Goal: Book appointment/travel/reservation

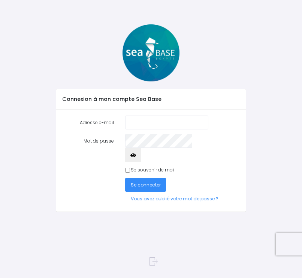
type input "freezeman@free.fr"
click at [128, 168] on input "Se souvenir de moi" at bounding box center [127, 170] width 5 height 5
checkbox input "true"
click at [140, 182] on span "Se connecter" at bounding box center [146, 185] width 30 height 6
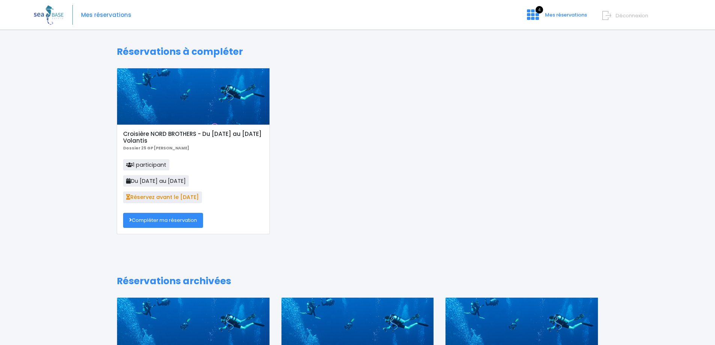
click at [187, 221] on link "Compléter ma réservation" at bounding box center [163, 220] width 80 height 15
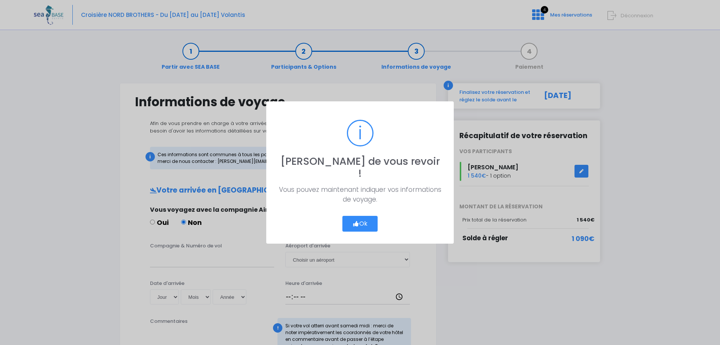
click at [363, 218] on button "Ok" at bounding box center [360, 224] width 35 height 16
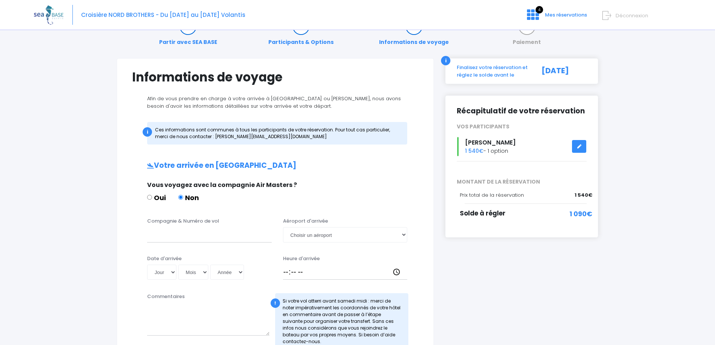
scroll to position [38, 0]
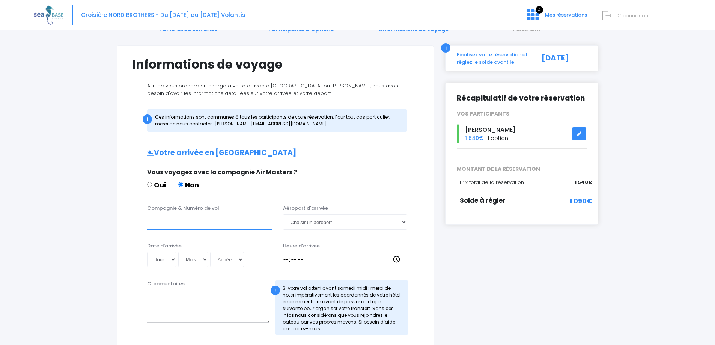
click at [211, 227] on input "Compagnie & Numéro de vol" at bounding box center [209, 221] width 125 height 15
type input "TRANSAVIA TO8066"
click at [315, 223] on select "Choisir un aéroport Hurghada Marsa Alam" at bounding box center [345, 221] width 125 height 15
select select "Hurghada"
click at [283, 214] on select "Choisir un aéroport Hurghada Marsa Alam" at bounding box center [345, 221] width 125 height 15
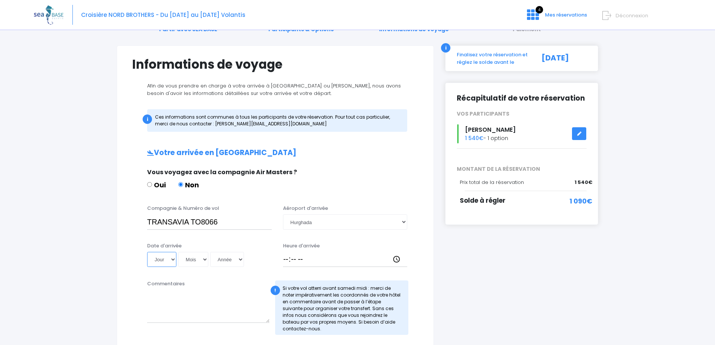
click at [166, 262] on select "Jour 01 02 03 04 05 06 07 08 09 10 11 12 13 14 15 16 17 18 19 20 21 22 23 24 25…" at bounding box center [161, 259] width 29 height 15
select select "08"
click at [147, 252] on select "Jour 01 02 03 04 05 06 07 08 09 10 11 12 13 14 15 16 17 18 19 20 21 22 23 24 25…" at bounding box center [161, 259] width 29 height 15
click at [198, 259] on select "Mois 01 02 03 04 05 06 07 08 09 10 11 12" at bounding box center [193, 259] width 30 height 15
select select "11"
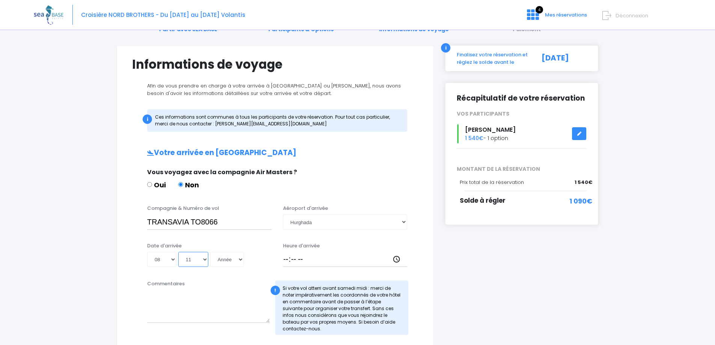
click at [178, 252] on select "Mois 01 02 03 04 05 06 07 08 09 10 11 12" at bounding box center [193, 259] width 30 height 15
click at [229, 257] on select "Année 2045 2044 2043 2042 2041 2040 2039 2038 2037 2036 2035 2034 2033 2032 203…" at bounding box center [227, 259] width 34 height 15
select select "2025"
click at [210, 252] on select "Année 2045 2044 2043 2042 2041 2040 2039 2038 2037 2036 2035 2034 2033 2032 203…" at bounding box center [227, 259] width 34 height 15
type input "2025-11-08"
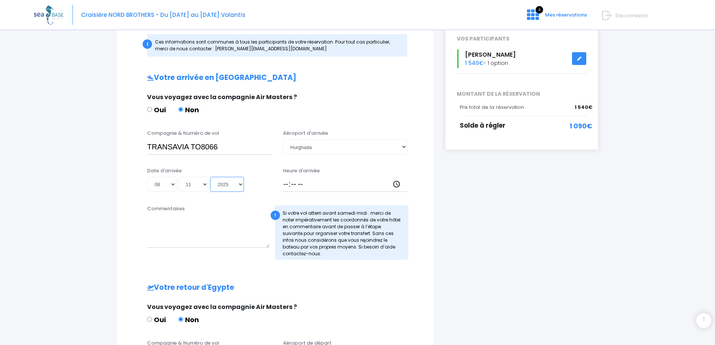
scroll to position [150, 0]
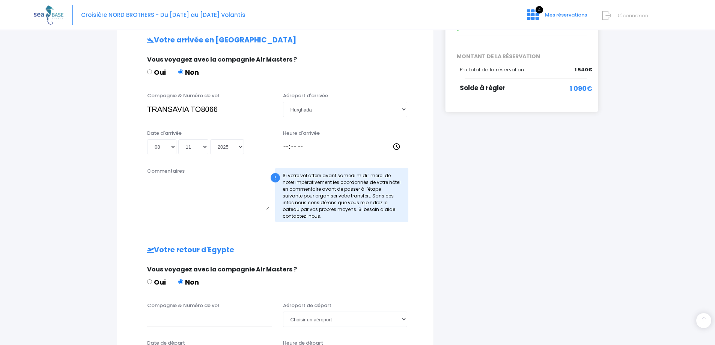
click at [301, 144] on input "Heure d'arrivée" at bounding box center [345, 146] width 125 height 15
type input "18:30"
click at [360, 131] on div "Heure d'arrivée 18:30" at bounding box center [345, 141] width 136 height 25
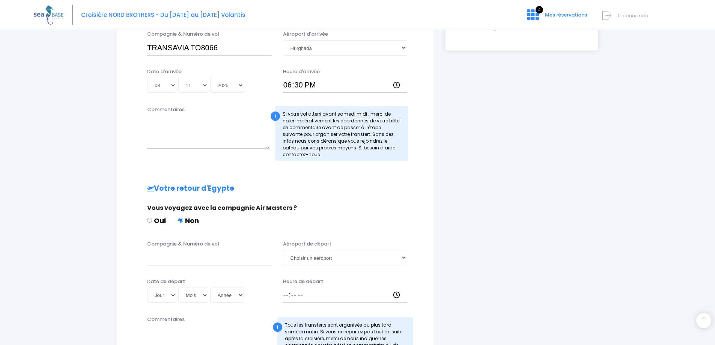
scroll to position [225, 0]
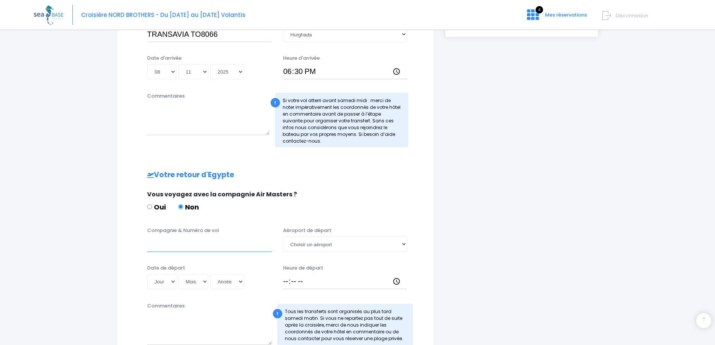
click at [163, 246] on input "Compagnie & Numéro de vol" at bounding box center [209, 243] width 125 height 15
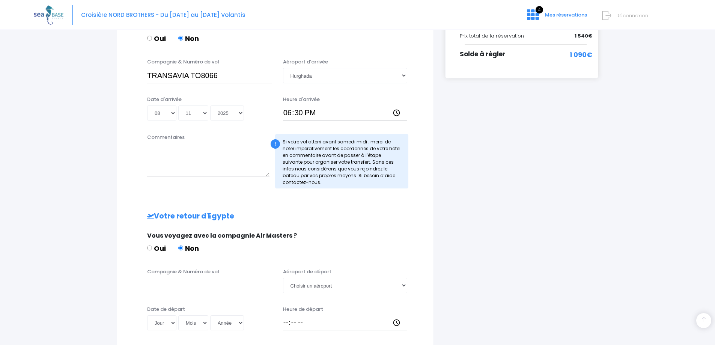
scroll to position [113, 0]
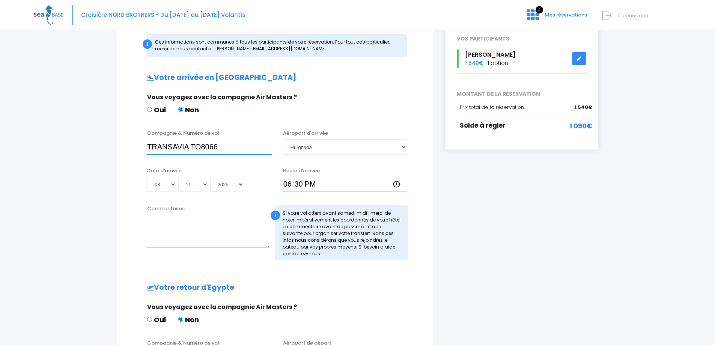
drag, startPoint x: 226, startPoint y: 144, endPoint x: 144, endPoint y: 142, distance: 82.2
click at [144, 142] on div "Compagnie & Numéro de vol TRANSAVIA TO8066" at bounding box center [209, 141] width 136 height 25
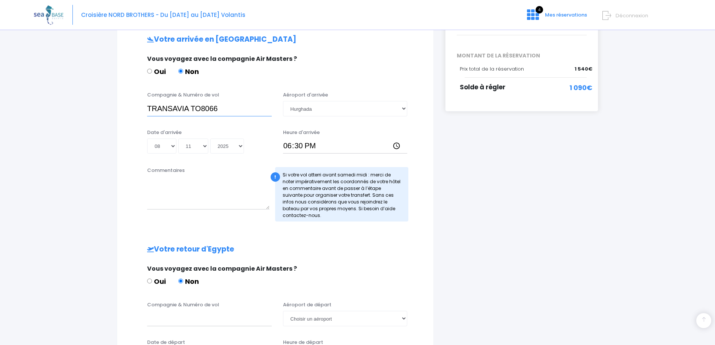
scroll to position [225, 0]
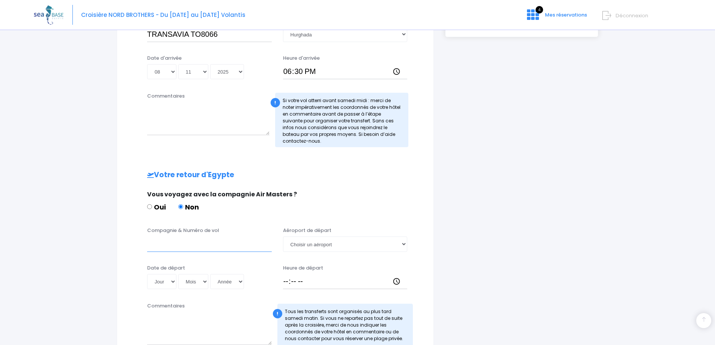
click at [187, 244] on input "Compagnie & Numéro de vol" at bounding box center [209, 243] width 125 height 15
paste input "TRANSAVIA TO8066"
type input "TRANSAVIA TO8067"
click at [332, 249] on select "Choisir un aéroport Hurghada Marsa Alam" at bounding box center [345, 243] width 125 height 15
select select "Hurghada"
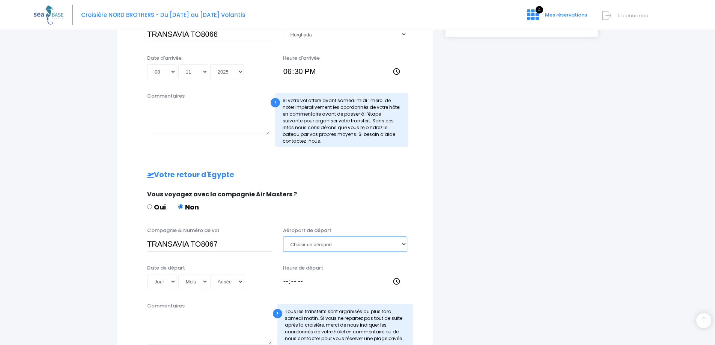
click at [283, 236] on select "Choisir un aéroport Hurghada Marsa Alam" at bounding box center [345, 243] width 125 height 15
click at [164, 280] on select "Jour 01 02 03 04 05 06 07 08 09 10 11 12 13 14 15 16 17 18 19 20 21 22 23 24 25…" at bounding box center [161, 281] width 29 height 15
select select "15"
click at [147, 274] on select "Jour 01 02 03 04 05 06 07 08 09 10 11 12 13 14 15 16 17 18 19 20 21 22 23 24 25…" at bounding box center [161, 281] width 29 height 15
click at [198, 281] on select "Mois 01 02 03 04 05 06 07 08 09 10 11 12" at bounding box center [193, 281] width 30 height 15
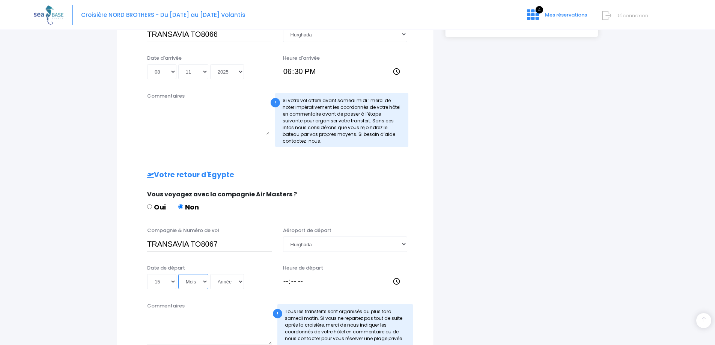
select select "11"
click at [178, 274] on select "Mois 01 02 03 04 05 06 07 08 09 10 11 12" at bounding box center [193, 281] width 30 height 15
click at [229, 280] on select "Année 2045 2044 2043 2042 2041 2040 2039 2038 2037 2036 2035 2034 2033 2032 203…" at bounding box center [227, 281] width 34 height 15
select select "2025"
click at [210, 274] on select "Année 2045 2044 2043 2042 2041 2040 2039 2038 2037 2036 2035 2034 2033 2032 203…" at bounding box center [227, 281] width 34 height 15
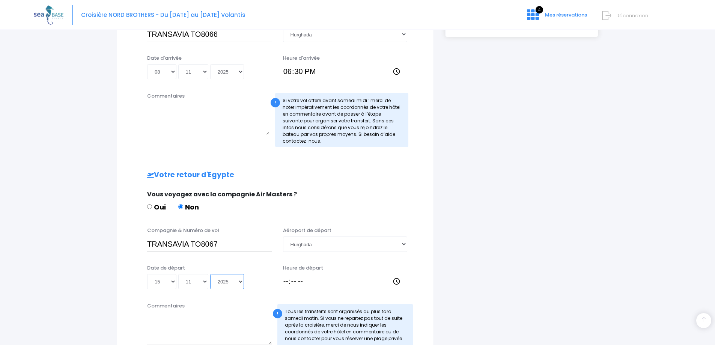
type input "2025-11-15"
click at [292, 281] on input "Heure de départ" at bounding box center [345, 281] width 125 height 15
click at [285, 282] on input "Heure de départ" at bounding box center [345, 281] width 125 height 15
type input "19:25"
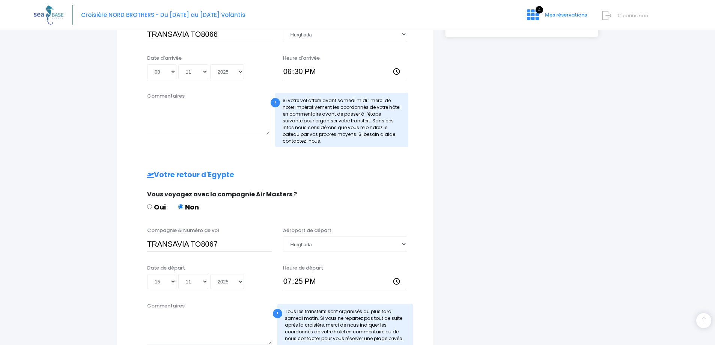
click at [378, 199] on div "Vous voyagez avec la compagnie Air Masters ?" at bounding box center [274, 194] width 254 height 9
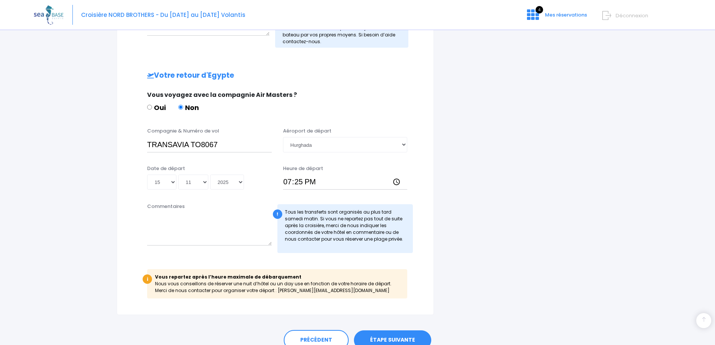
scroll to position [338, 0]
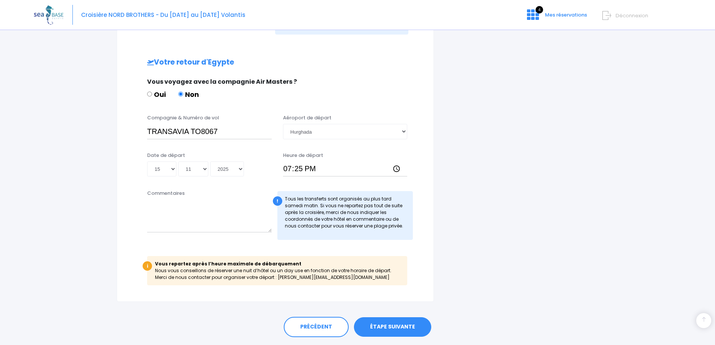
click at [388, 326] on link "ÉTAPE SUIVANTE" at bounding box center [392, 327] width 77 height 20
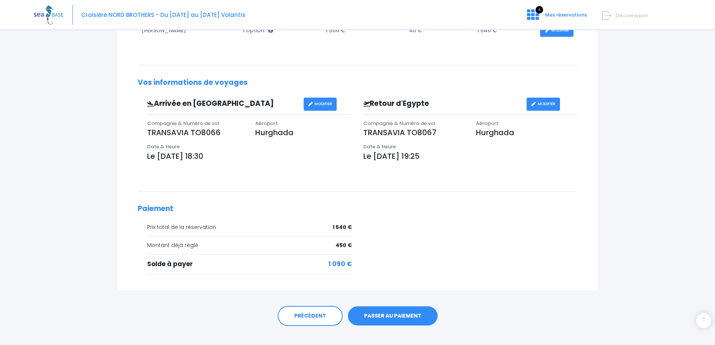
scroll to position [183, 0]
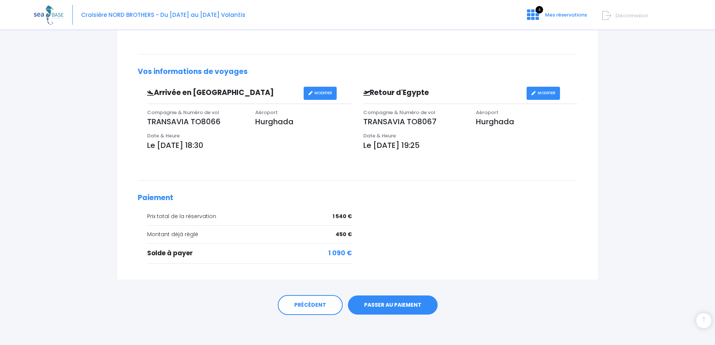
click at [393, 305] on link "PASSER AU PAIEMENT" at bounding box center [393, 305] width 90 height 20
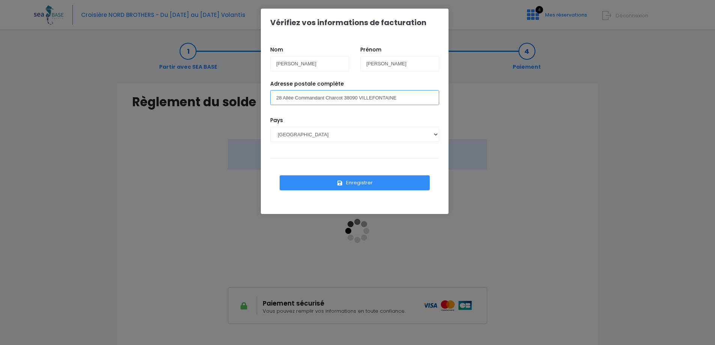
click at [345, 99] on input "28 Allée Commandant Charcot 38090 VILLEFONTAINE" at bounding box center [354, 97] width 169 height 15
drag, startPoint x: 342, startPoint y: 98, endPoint x: 267, endPoint y: 98, distance: 74.7
click at [267, 98] on div "Adresse postale complète 28 Allée Commandant Charcot 38090 VILLEFONTAINE" at bounding box center [355, 98] width 180 height 37
click at [320, 98] on input "9 avenue des moine pavillon 23 38090 VILLEFONTAINE" at bounding box center [354, 97] width 169 height 15
type input "9 avenue des moines pavillon 23 38090 VILLEFONTAINE"
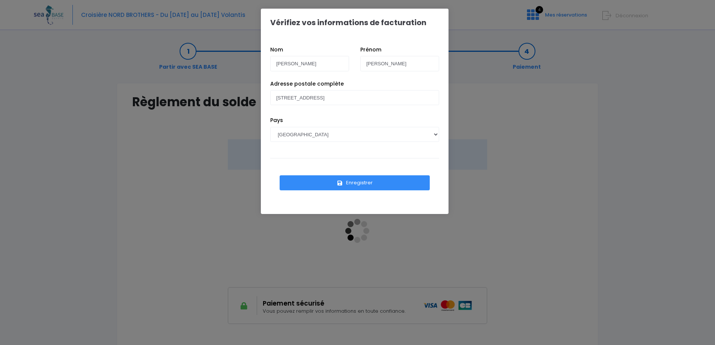
click at [348, 181] on button "Enregistrer" at bounding box center [355, 182] width 150 height 15
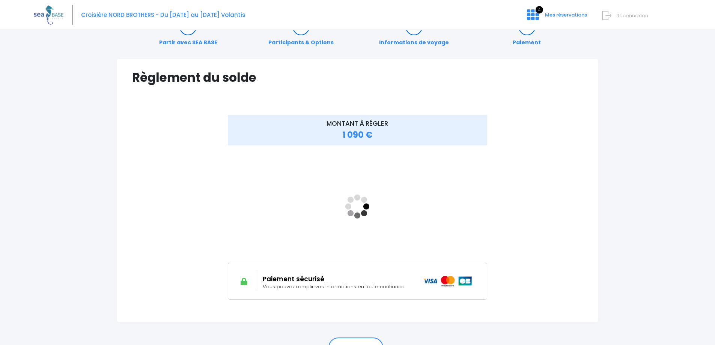
scroll to position [38, 0]
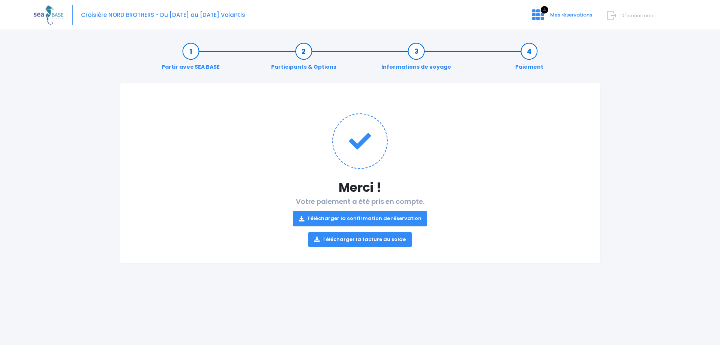
click at [394, 220] on link "Télécharger la confirmation de réservation" at bounding box center [360, 218] width 135 height 15
click at [388, 243] on link "Télécharger la facture du solde" at bounding box center [360, 239] width 104 height 15
